Goal: Task Accomplishment & Management: Use online tool/utility

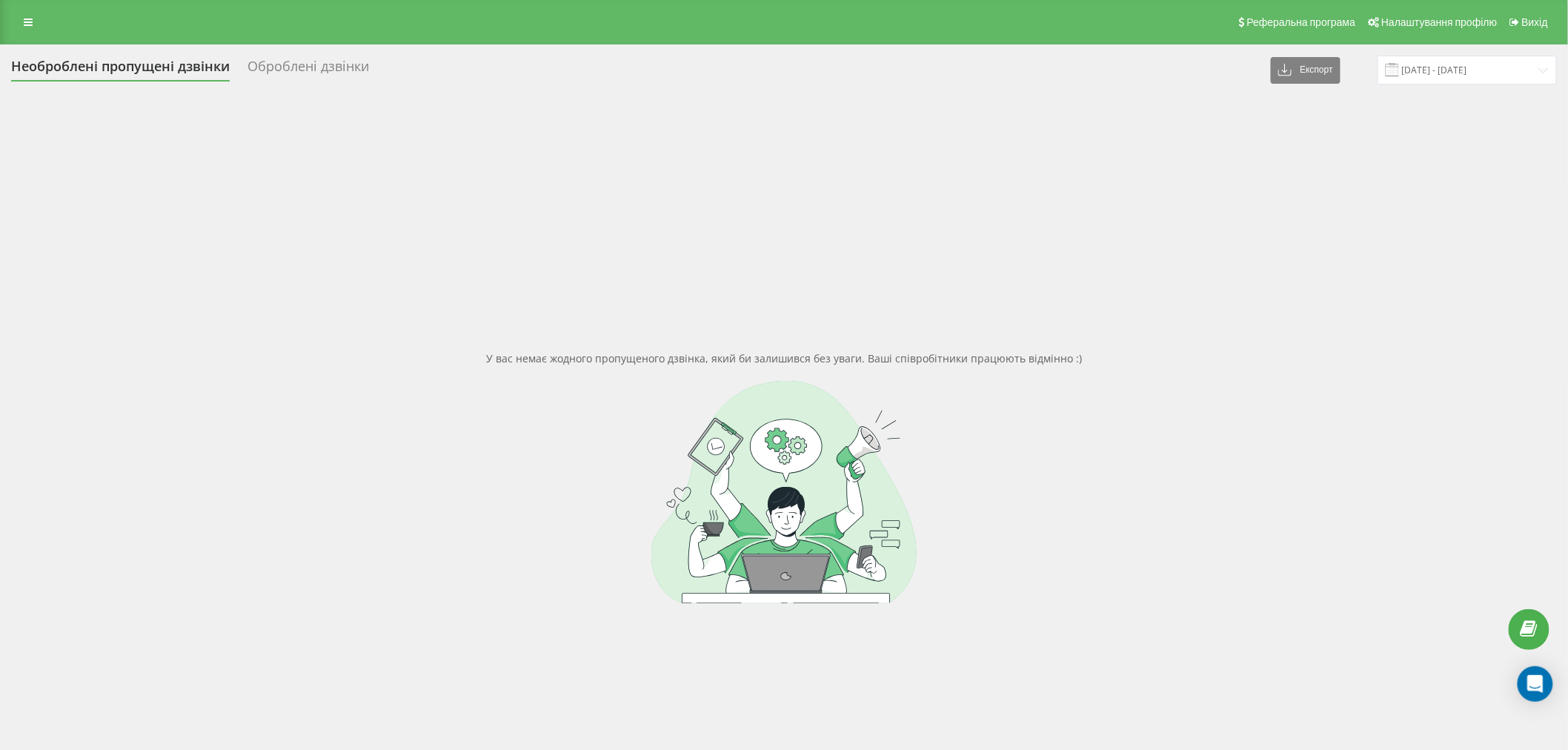
click at [540, 491] on div at bounding box center [784, 491] width 1546 height 222
click at [898, 190] on div "У вас немає жодного пропущеного дзвінка, який би залишився без уваги. Ваші спів…" at bounding box center [784, 477] width 1546 height 750
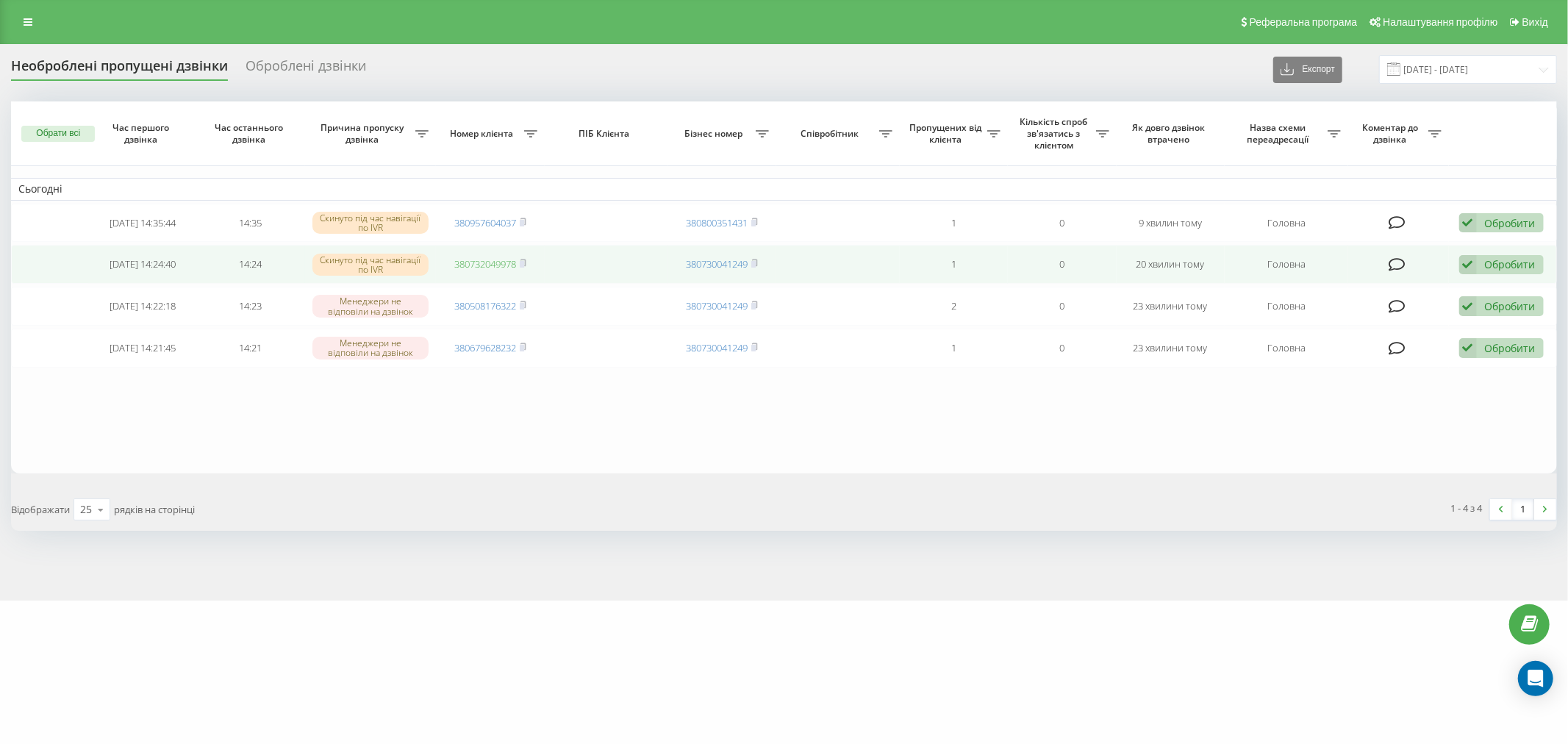
click at [490, 267] on link "380732049978" at bounding box center [486, 264] width 62 height 13
click at [1554, 259] on td "Обробити Не вдалося зв'язатися Зв'язався з клієнтом за допомогою іншого каналу …" at bounding box center [1503, 264] width 108 height 39
click at [1528, 268] on div "Обробити" at bounding box center [1510, 264] width 50 height 14
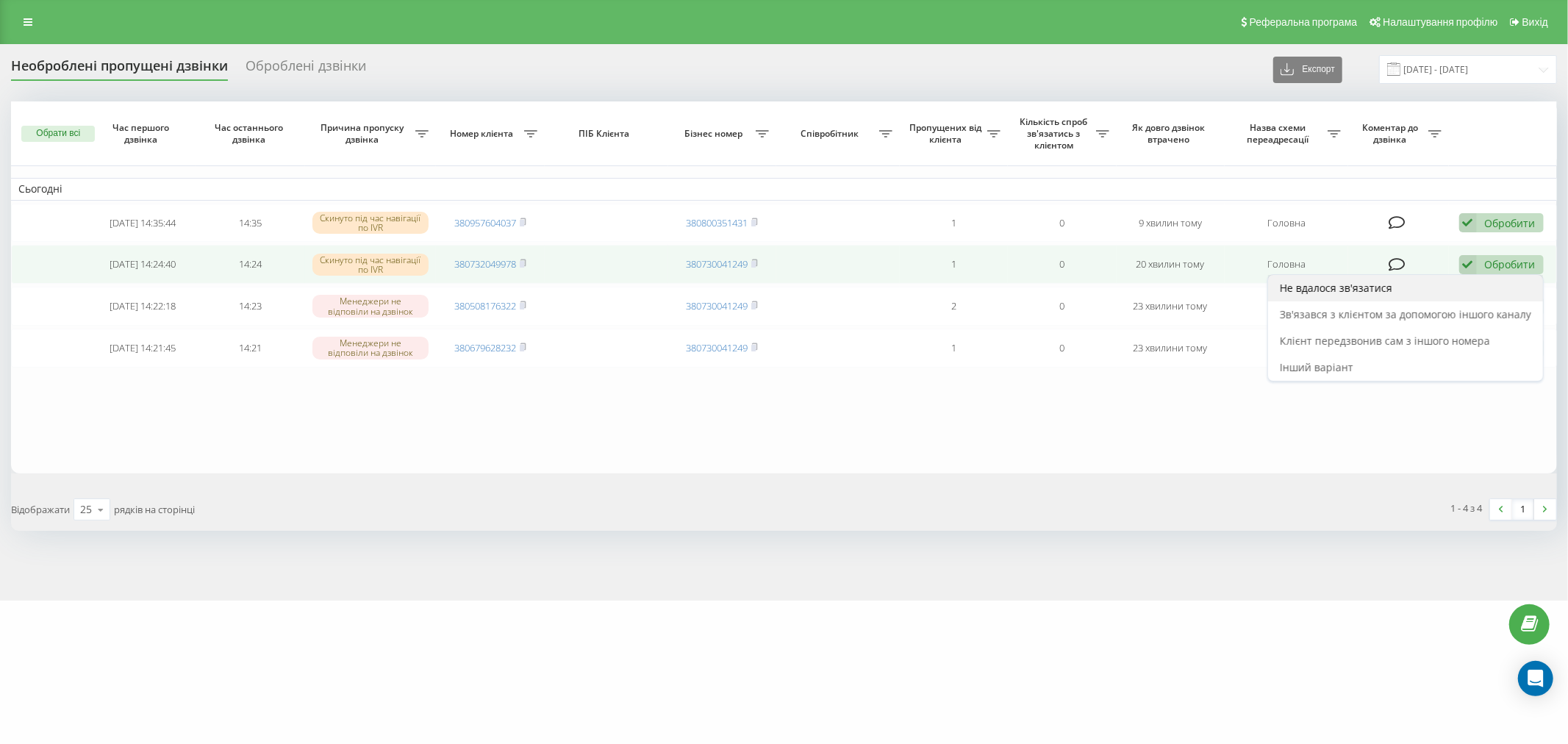
click at [1531, 280] on div "Не вдалося зв'язатися" at bounding box center [1406, 289] width 275 height 27
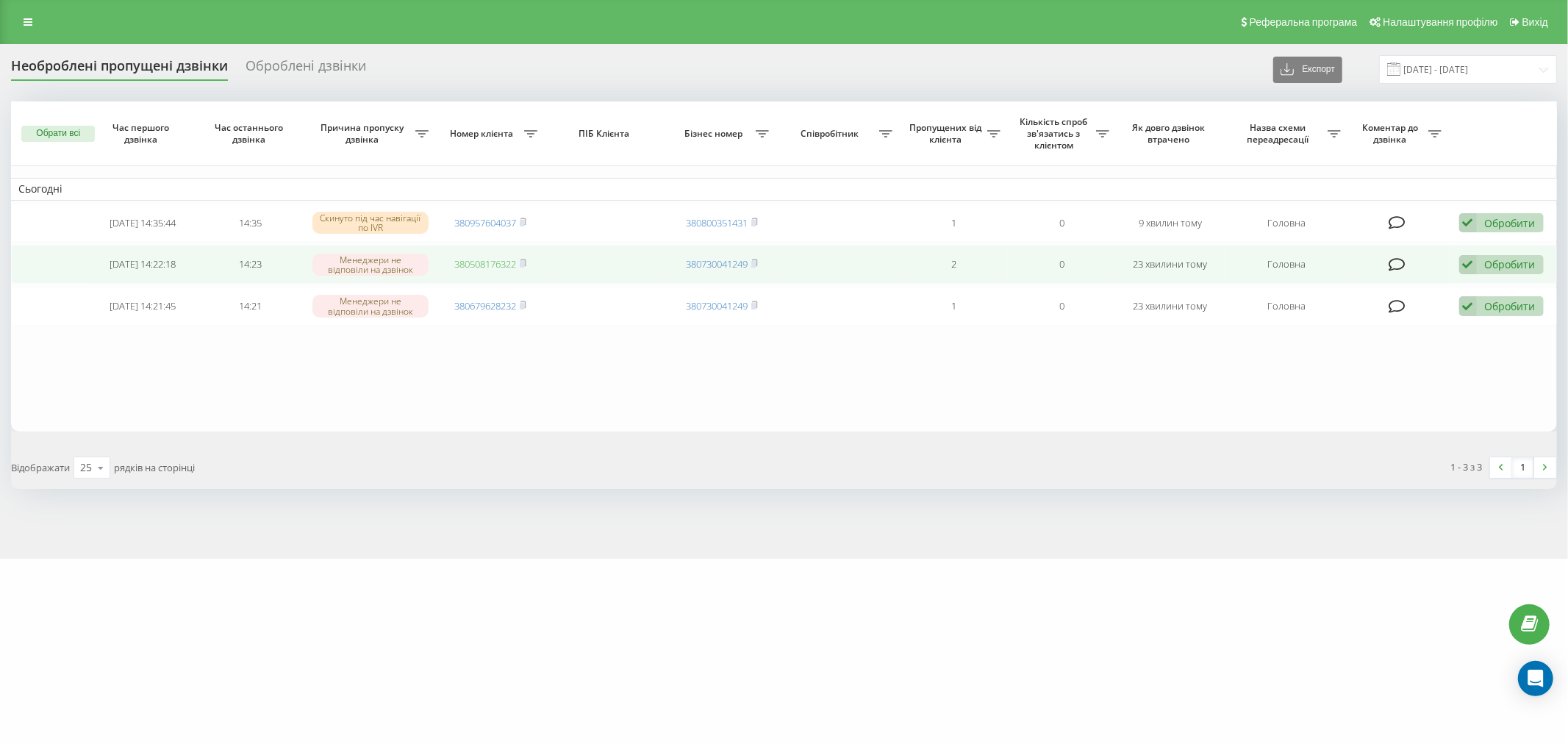
click at [478, 267] on link "380508176322" at bounding box center [486, 264] width 62 height 13
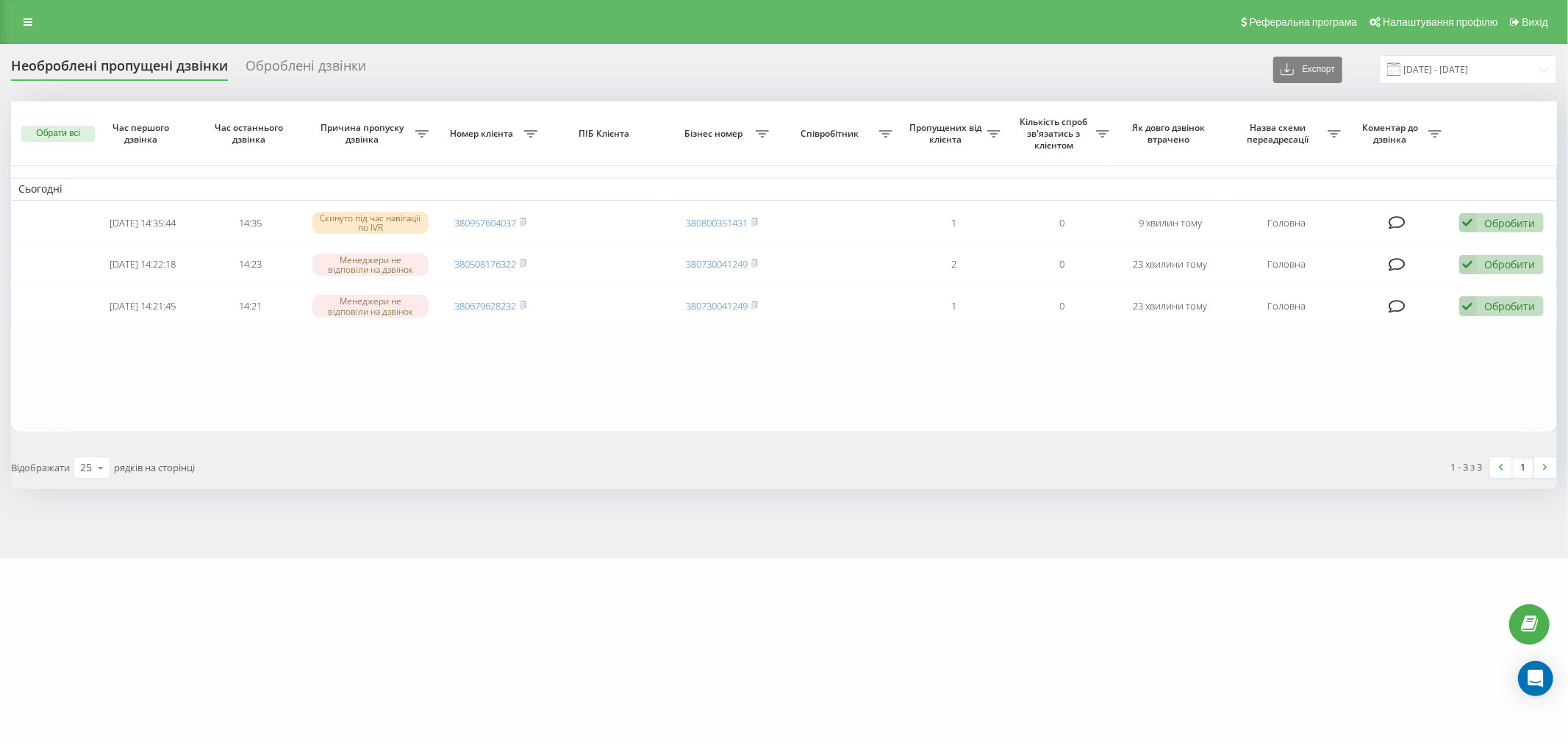
click at [1053, 707] on div "marketopt.ua Проекти marketopt.ua Дашборд Центр звернень Журнал дзвінків Журнал…" at bounding box center [784, 372] width 1568 height 744
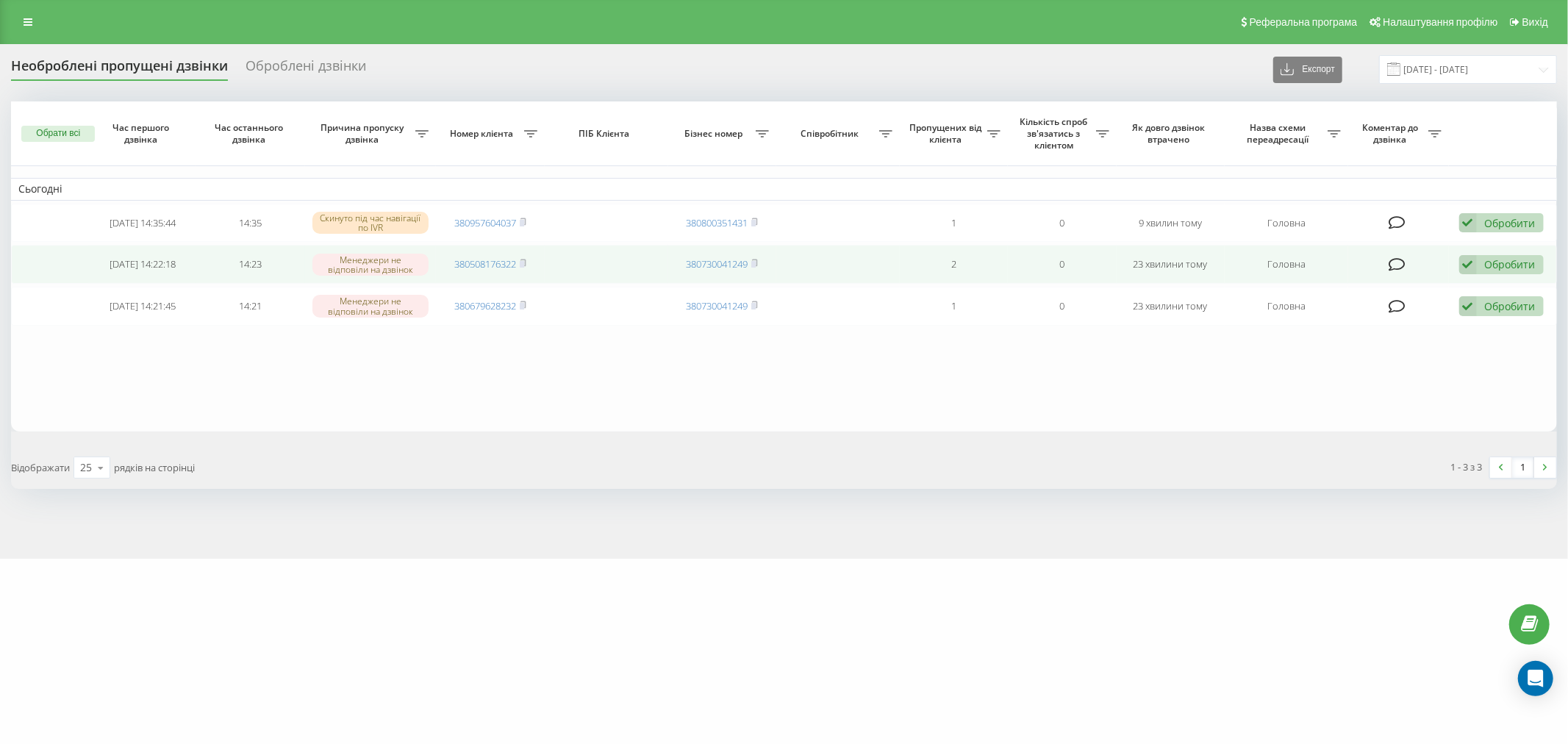
click at [1524, 264] on div "Обробити" at bounding box center [1510, 264] width 50 height 14
click at [1522, 283] on div "Не вдалося зв'язатися" at bounding box center [1406, 289] width 275 height 27
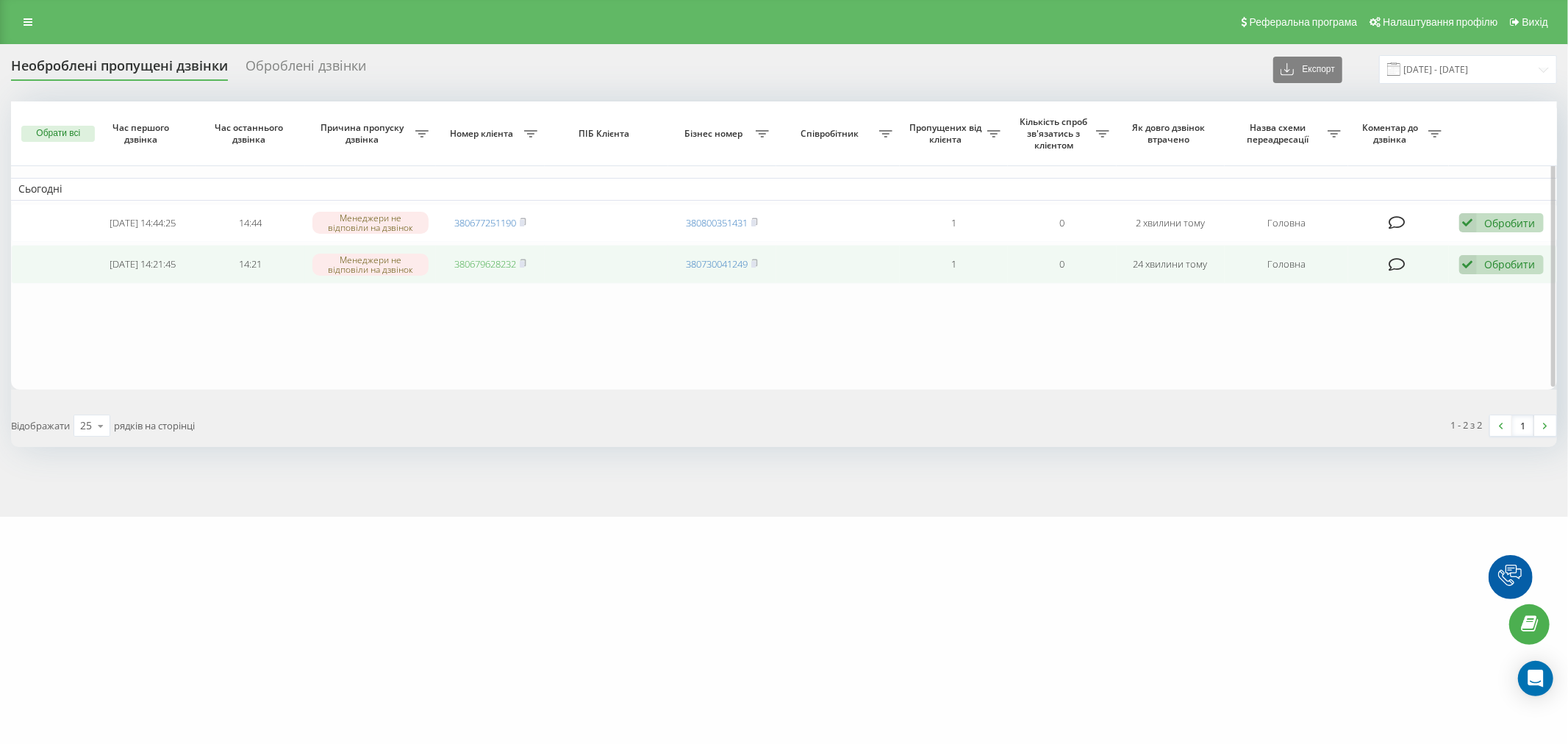
click at [515, 263] on link "380679628232" at bounding box center [486, 264] width 62 height 13
click at [1513, 266] on div "Обробити" at bounding box center [1510, 264] width 50 height 14
click at [1524, 296] on div "Не вдалося зв'язатися" at bounding box center [1406, 289] width 275 height 27
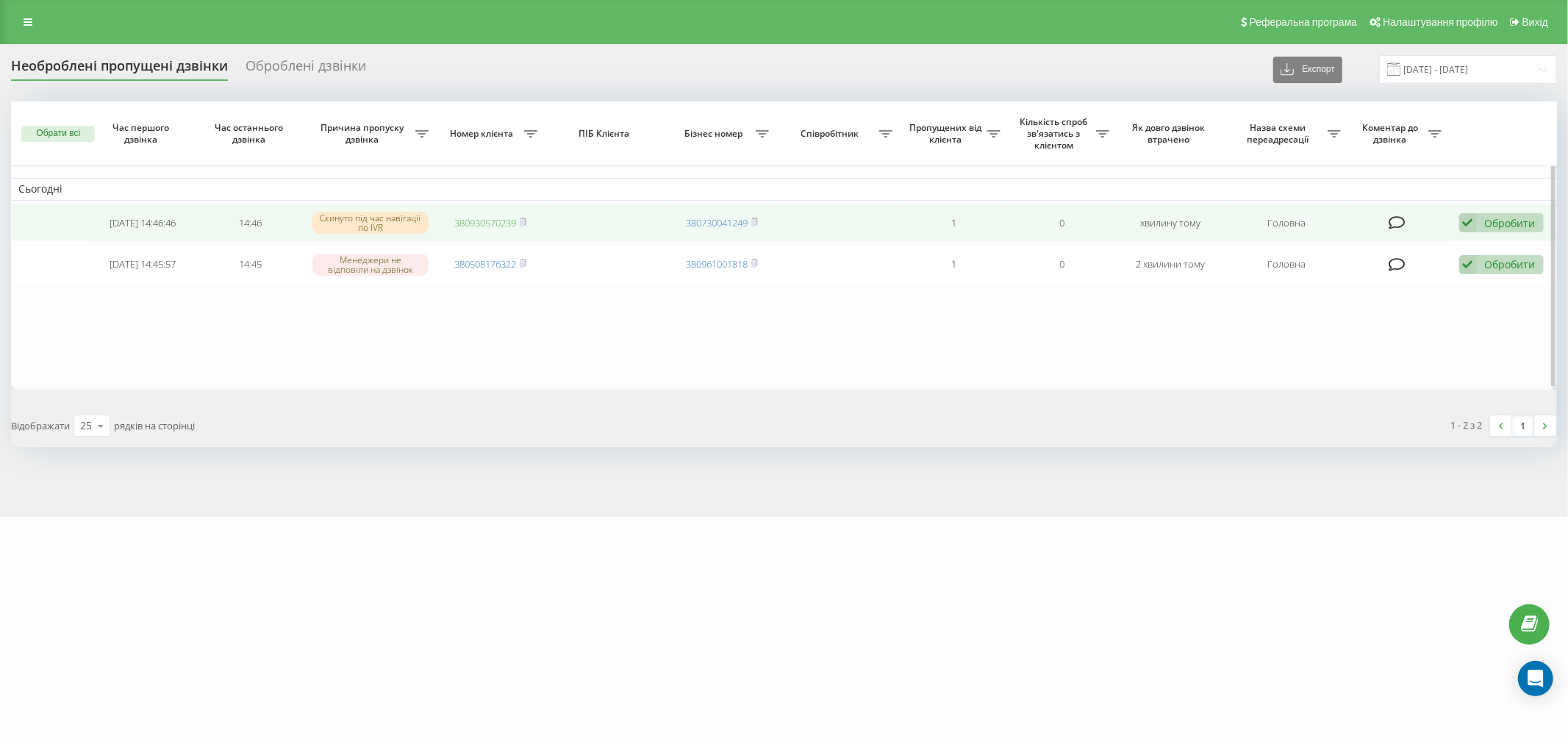
click at [455, 226] on link "380930570239" at bounding box center [486, 223] width 62 height 13
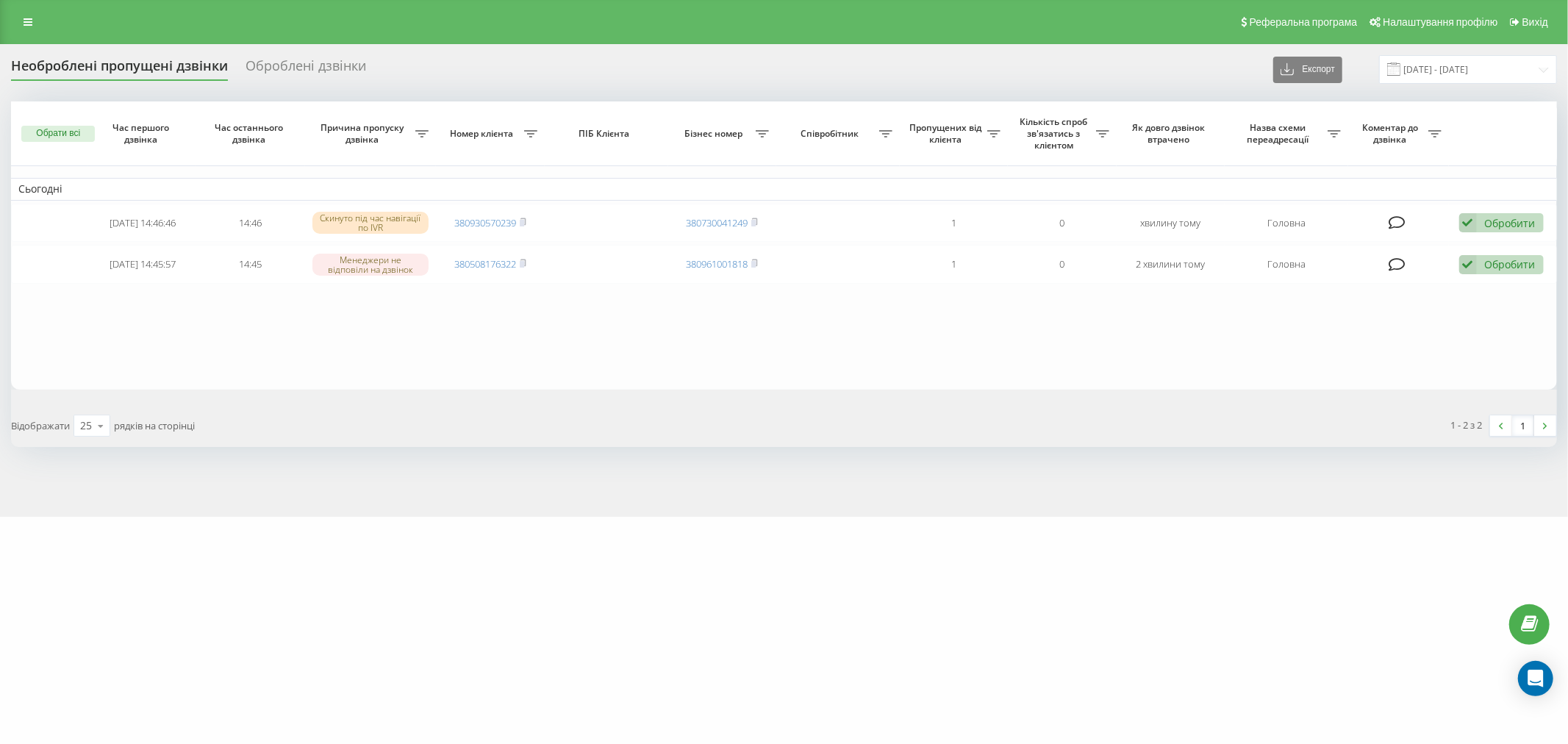
click at [1069, 534] on div "marketopt.ua Проекти marketopt.ua Дашборд Центр звернень Журнал дзвінків Журнал…" at bounding box center [784, 372] width 1568 height 744
click at [1145, 554] on div "marketopt.ua Проекти marketopt.ua Дашборд Центр звернень Журнал дзвінків Журнал…" at bounding box center [784, 372] width 1568 height 744
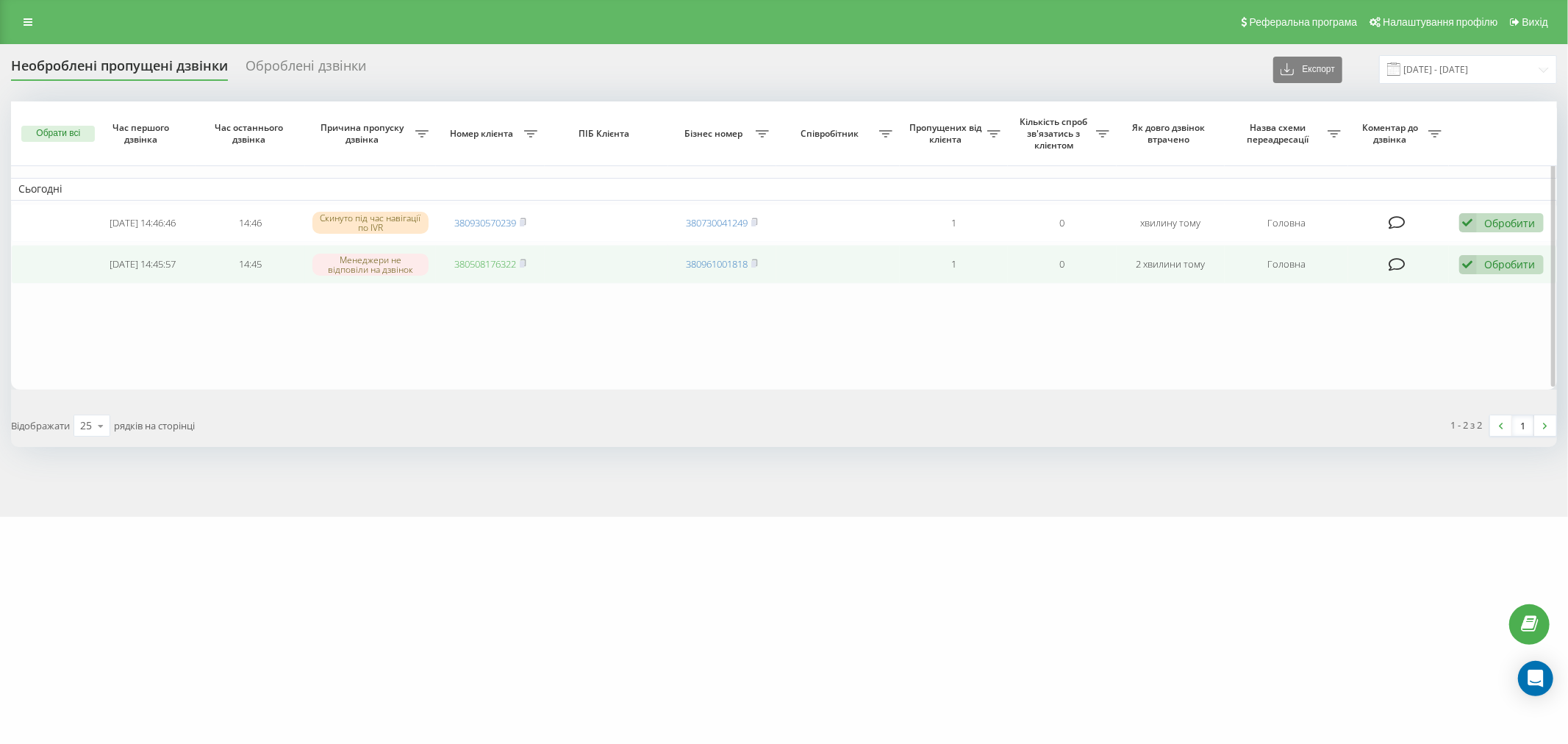
click at [487, 253] on td "380508176322" at bounding box center [490, 264] width 108 height 39
click at [497, 263] on link "380508176322" at bounding box center [486, 264] width 62 height 13
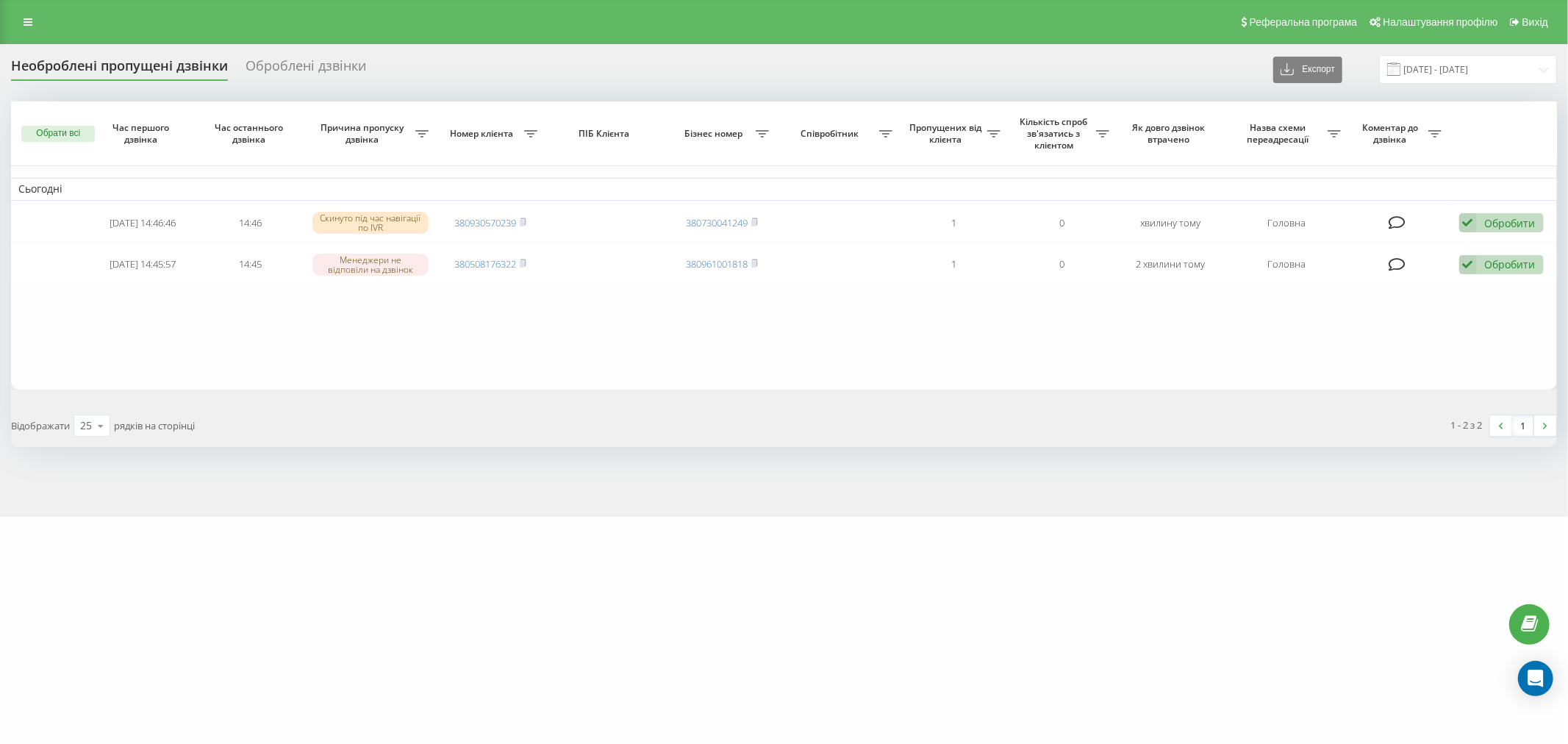
click at [763, 585] on div "marketopt.ua Проекти marketopt.ua Дашборд Центр звернень Журнал дзвінків Журнал…" at bounding box center [784, 372] width 1568 height 744
click at [1150, 549] on div "marketopt.ua Проекти marketopt.ua Дашборд Центр звернень Журнал дзвінків Журнал…" at bounding box center [784, 372] width 1568 height 744
click at [938, 543] on div "marketopt.ua Проекти marketopt.ua Реферальна програма Налаштування профілю Вихі…" at bounding box center [784, 372] width 1568 height 744
click at [1090, 554] on div "marketopt.ua Проекти marketopt.ua Дашборд Центр звернень Журнал дзвінків Журнал…" at bounding box center [784, 372] width 1568 height 744
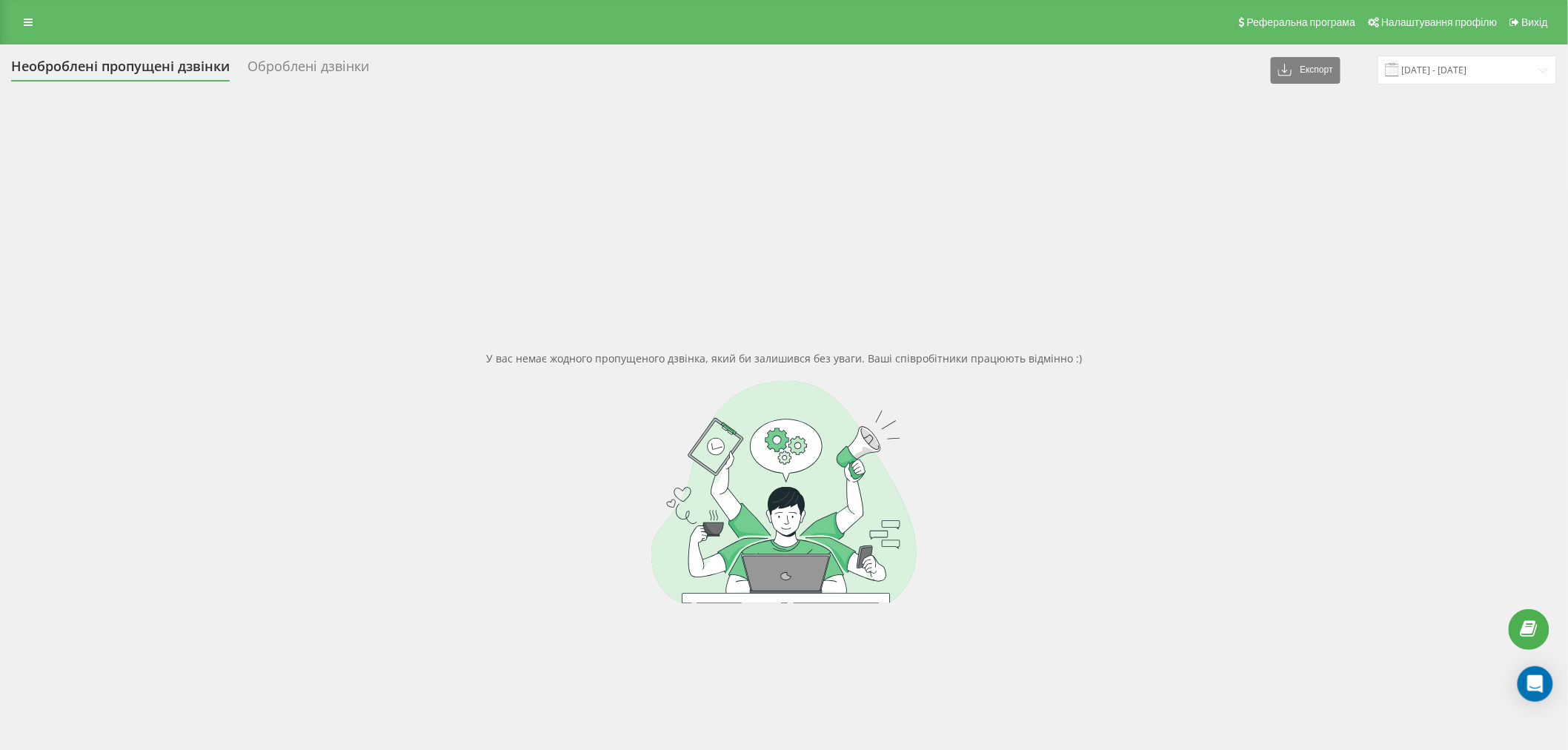
drag, startPoint x: 858, startPoint y: 446, endPoint x: 871, endPoint y: 445, distance: 13.0
click at [860, 440] on div at bounding box center [784, 491] width 1546 height 222
click at [279, 233] on div "У вас немає жодного пропущеного дзвінка, який би залишився без уваги. Ваші спів…" at bounding box center [784, 477] width 1546 height 750
